Goal: Task Accomplishment & Management: Use online tool/utility

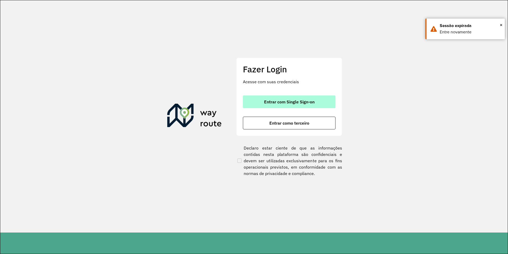
click at [306, 97] on button "Entrar com Single Sign-on" at bounding box center [289, 101] width 93 height 13
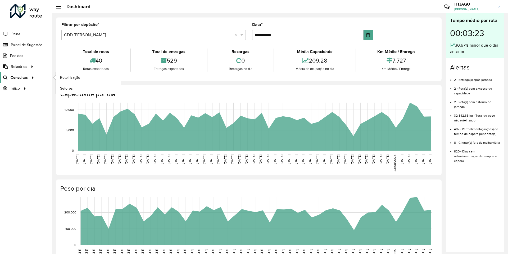
click at [23, 77] on span "Consultas" at bounding box center [19, 78] width 17 height 6
click at [74, 78] on span "Roteirização" at bounding box center [70, 78] width 21 height 6
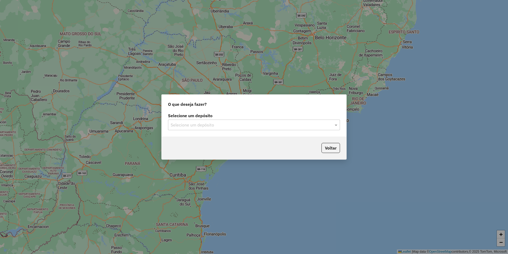
click at [210, 129] on div "Selecione um depósito" at bounding box center [254, 124] width 172 height 11
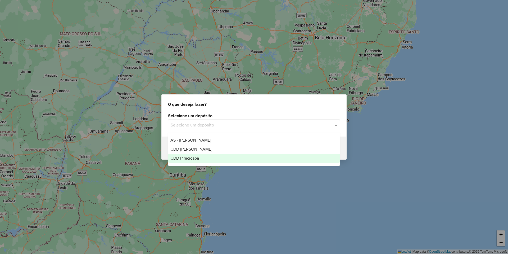
click at [199, 160] on span "CDD Piracicaba" at bounding box center [185, 158] width 29 height 5
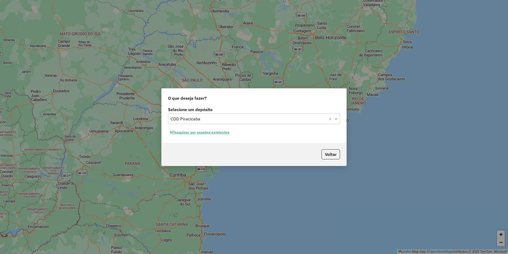
click at [205, 133] on button "Pesquisar por sessões existentes" at bounding box center [200, 132] width 64 height 8
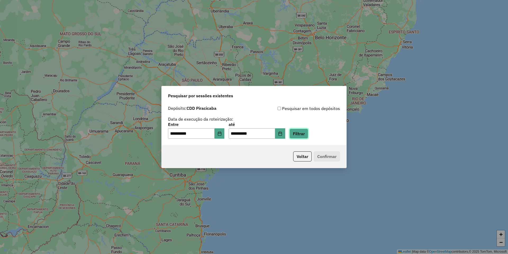
click at [308, 133] on button "Filtrar" at bounding box center [299, 133] width 19 height 10
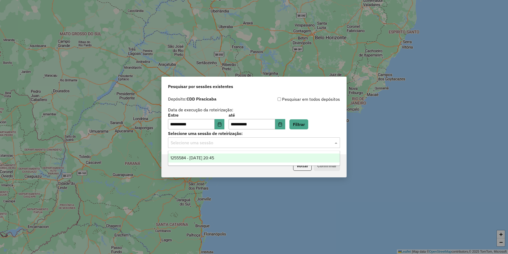
click at [184, 145] on input "text" at bounding box center [249, 143] width 156 height 6
click at [196, 156] on span "1255584 - [DATE] 20:45" at bounding box center [193, 157] width 44 height 5
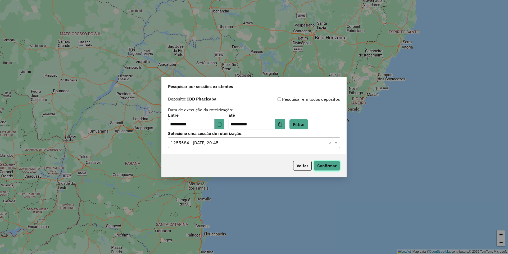
click at [331, 164] on button "Confirmar" at bounding box center [327, 165] width 26 height 10
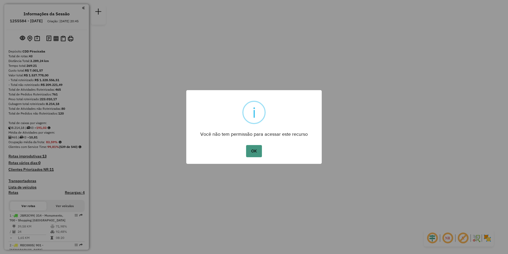
click at [251, 151] on button "OK" at bounding box center [254, 151] width 16 height 12
